Goal: Task Accomplishment & Management: Use online tool/utility

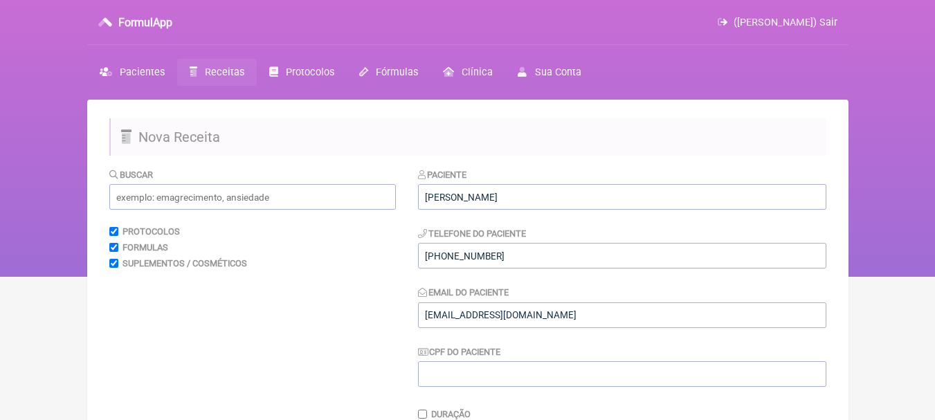
scroll to position [415, 0]
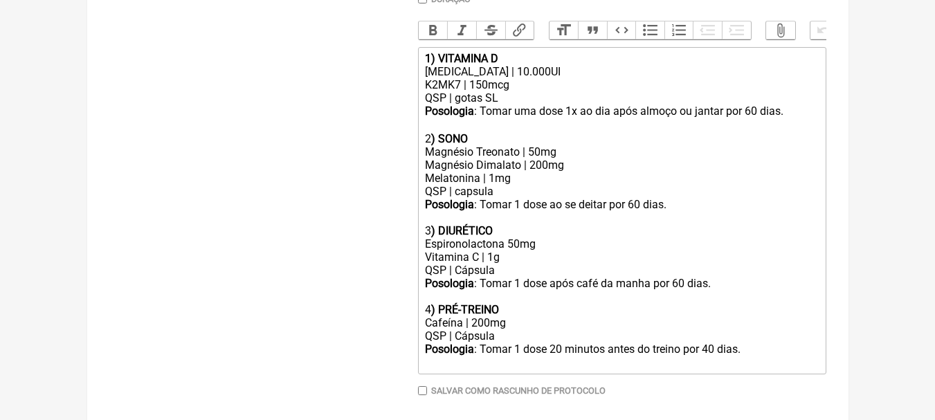
click at [547, 104] on div "QSP | gotas SL" at bounding box center [621, 97] width 393 height 13
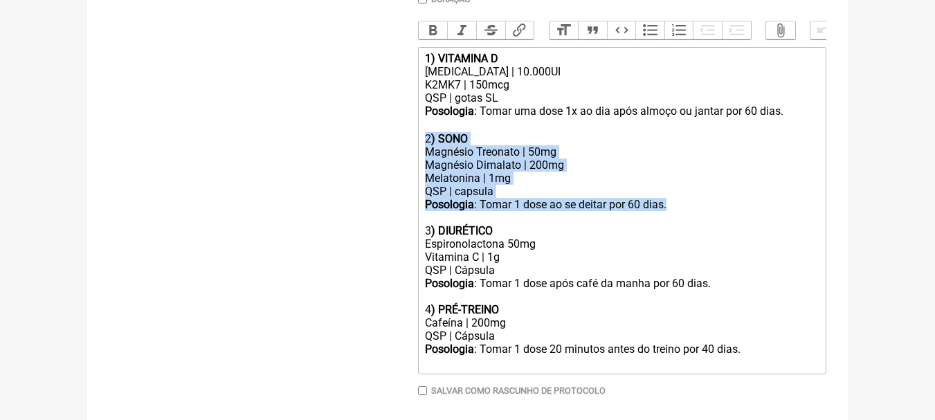
drag, startPoint x: 700, startPoint y: 219, endPoint x: 403, endPoint y: 154, distance: 303.8
click at [403, 154] on form "Buscar Protocolos Formulas Suplementos / Cosméticos Paciente Vanessa Luciano Fo…" at bounding box center [467, 100] width 717 height 697
click at [501, 194] on div "Magnésio Dimalato | 200mg Melatonina | 1mg QSP | capsula" at bounding box center [621, 177] width 393 height 39
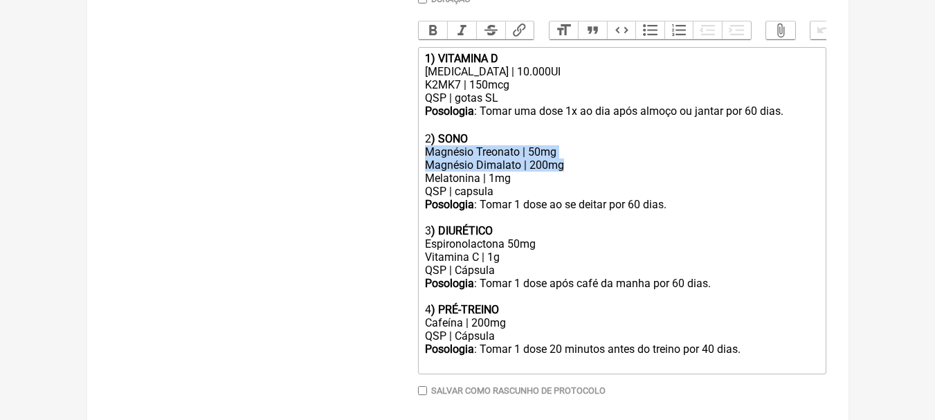
drag, startPoint x: 550, startPoint y: 168, endPoint x: 425, endPoint y: 163, distance: 125.3
click at [425, 163] on trix-editor "1) VITAMINA D Colecalciferol | 10.000UI K2MK7 | 150mcg QSP | gotas SL Posologia…" at bounding box center [622, 210] width 408 height 327
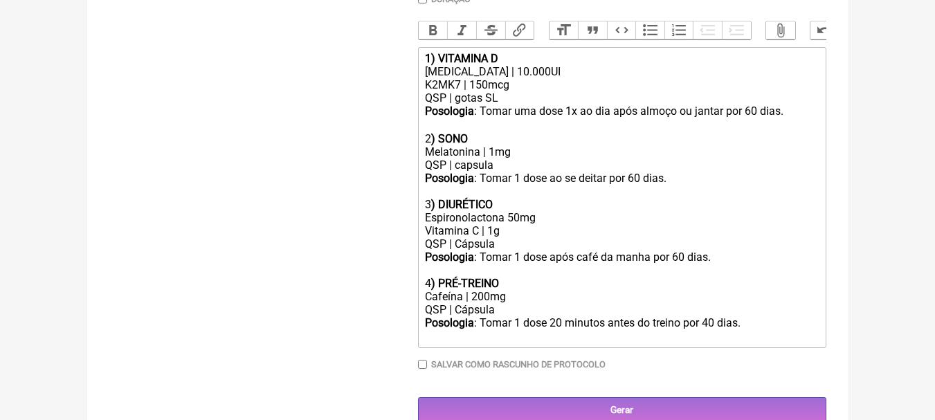
click at [497, 158] on div "Melatonina | 1mg QSP | capsula" at bounding box center [621, 158] width 393 height 26
drag, startPoint x: 501, startPoint y: 176, endPoint x: 457, endPoint y: 173, distance: 44.4
click at [457, 172] on div "Melatonina | 3mg QSP | capsula" at bounding box center [621, 158] width 393 height 26
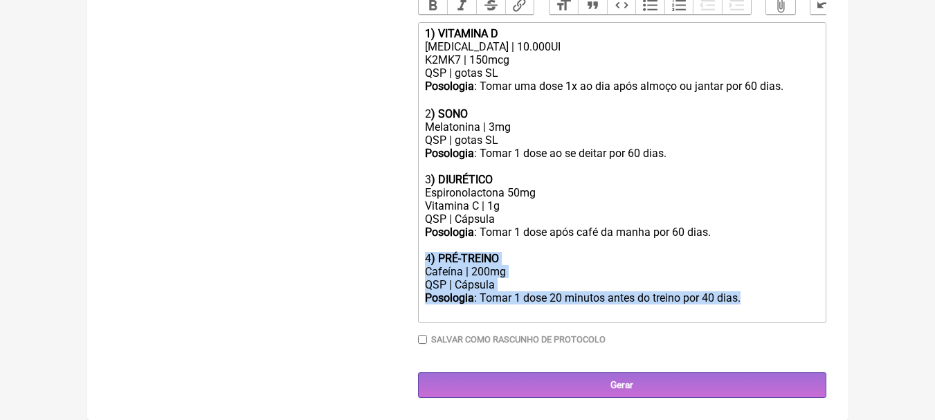
drag, startPoint x: 755, startPoint y: 301, endPoint x: 420, endPoint y: 260, distance: 338.0
click at [420, 260] on trix-editor "1) VITAMINA D Colecalciferol | 10.000UI K2MK7 | 150mcg QSP | gotas SL Posologia…" at bounding box center [622, 172] width 408 height 301
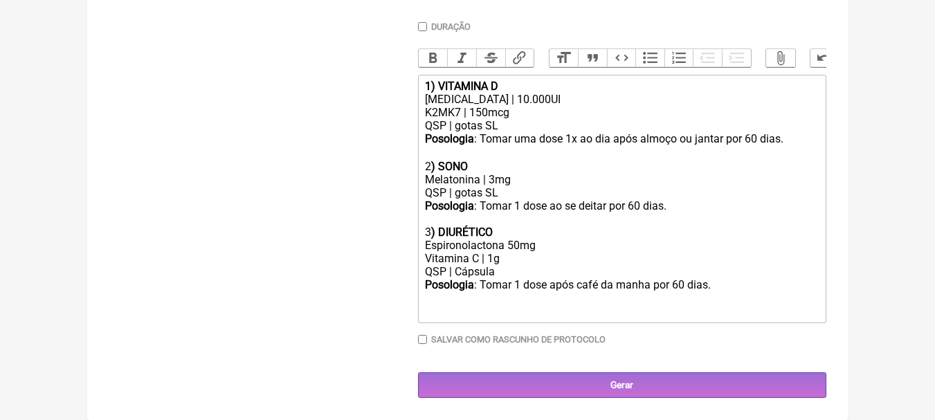
type trix-editor "<div><strong>1) VITAMINA D</strong></div><div>Colecalciferol | 10.000UI</div><d…"
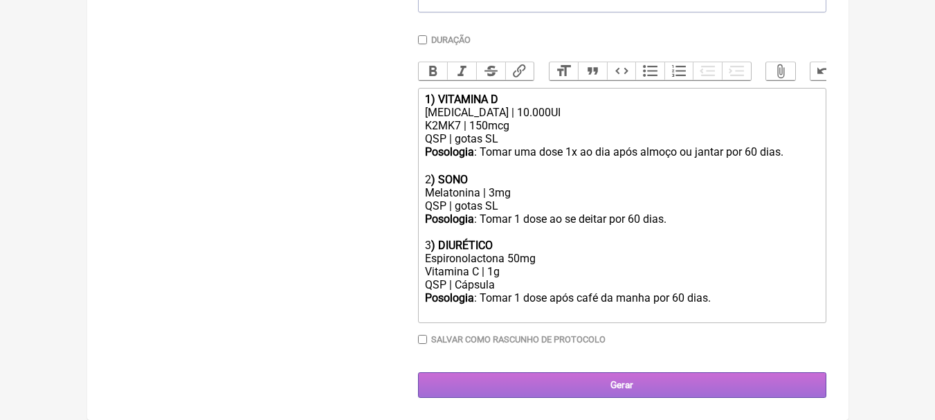
click at [704, 383] on input "Gerar" at bounding box center [622, 385] width 408 height 26
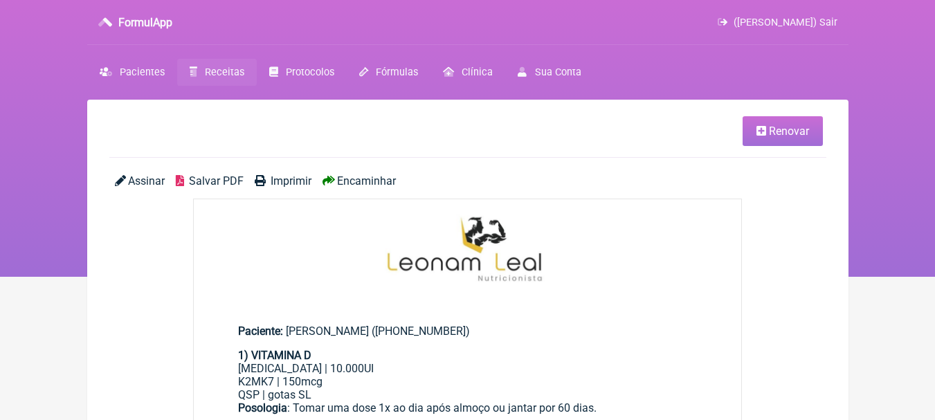
click at [203, 183] on span "Salvar PDF" at bounding box center [216, 180] width 55 height 13
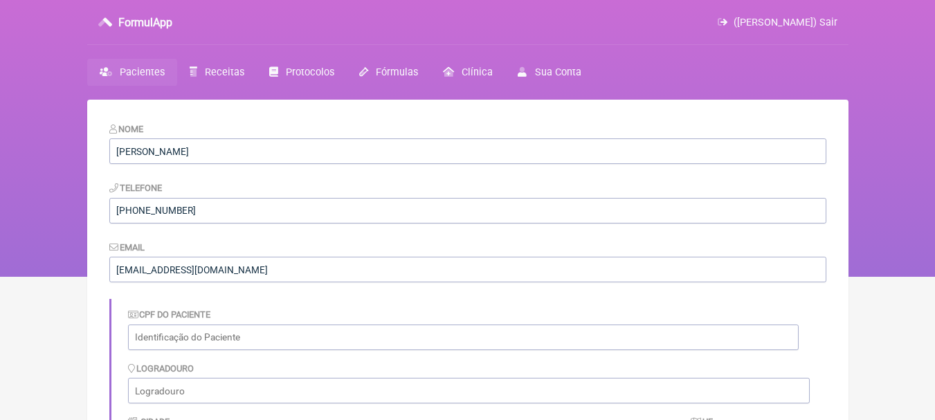
scroll to position [474, 0]
